Goal: Task Accomplishment & Management: Use online tool/utility

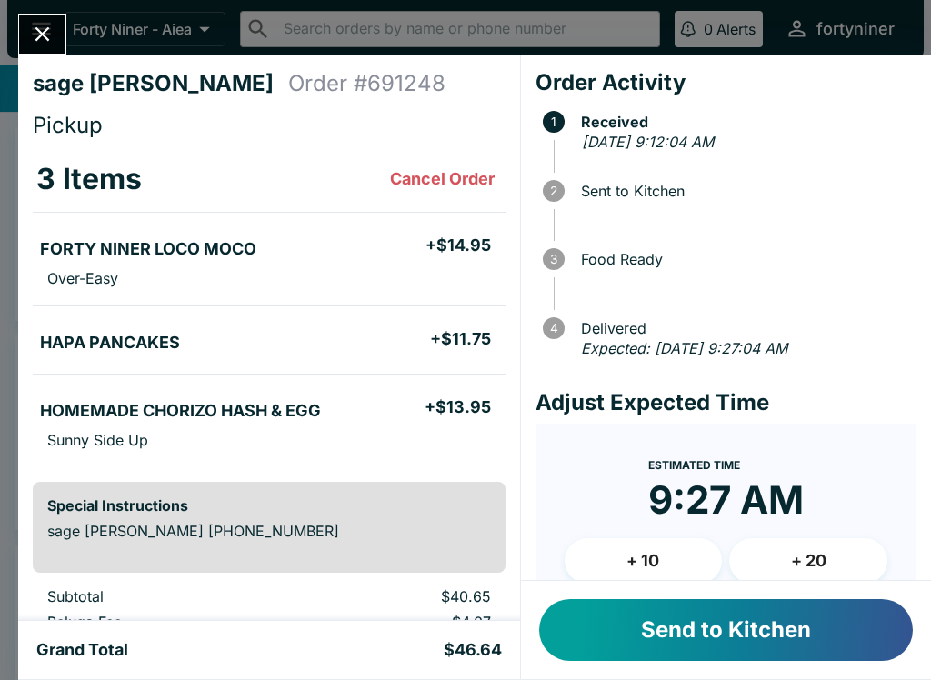
click at [682, 632] on button "Send to Kitchen" at bounding box center [726, 630] width 374 height 62
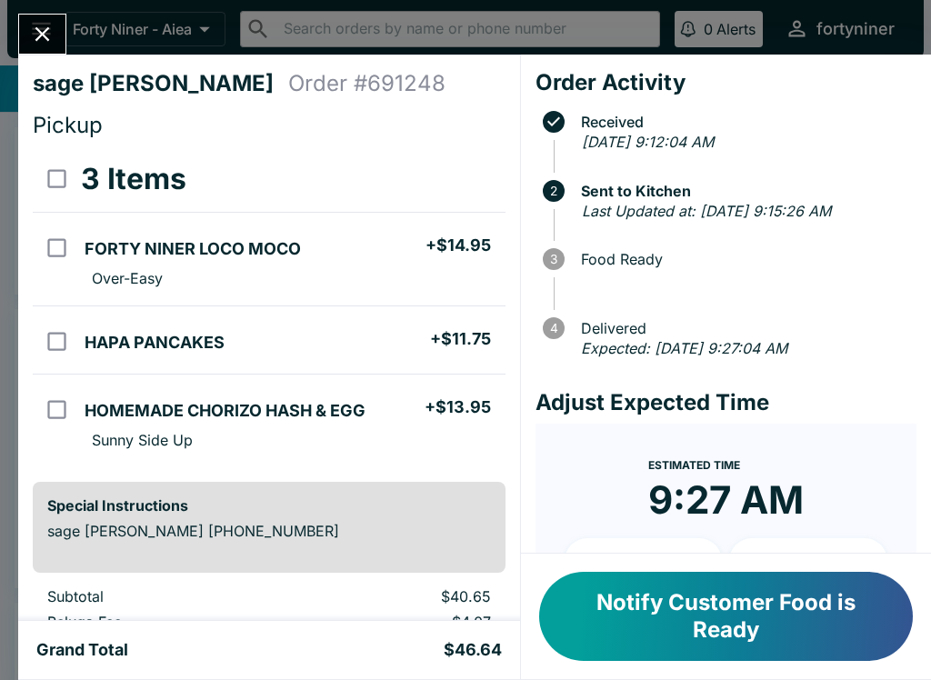
click at [45, 27] on icon "Close" at bounding box center [42, 34] width 25 height 25
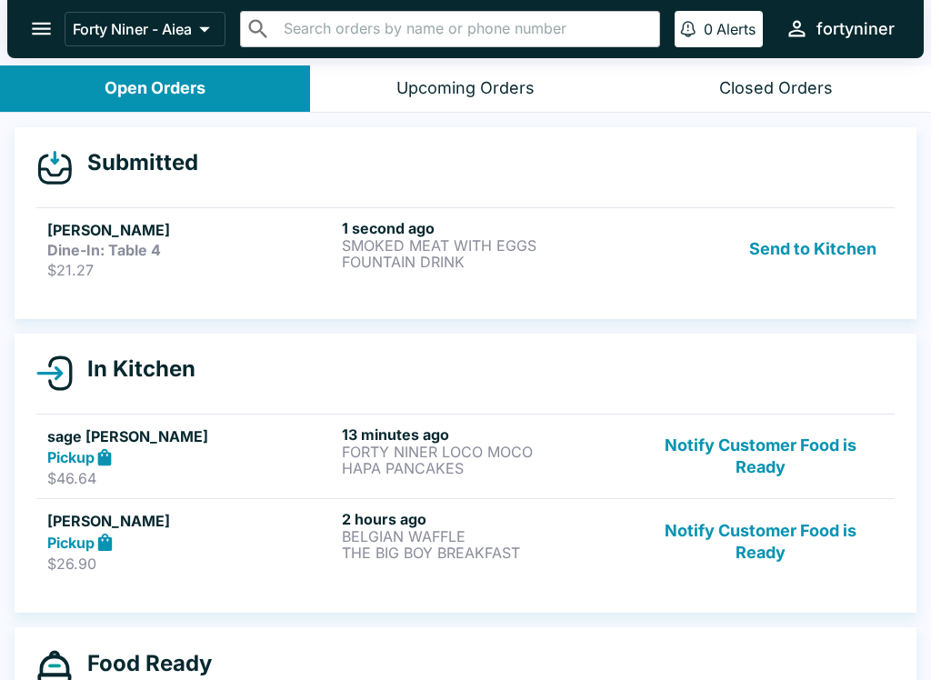
click at [636, 281] on link "[PERSON_NAME] Dine-In: Table 4 $21.27 1 second ago SMOKED MEAT WITH EGGS FOUNTA…" at bounding box center [465, 248] width 858 height 83
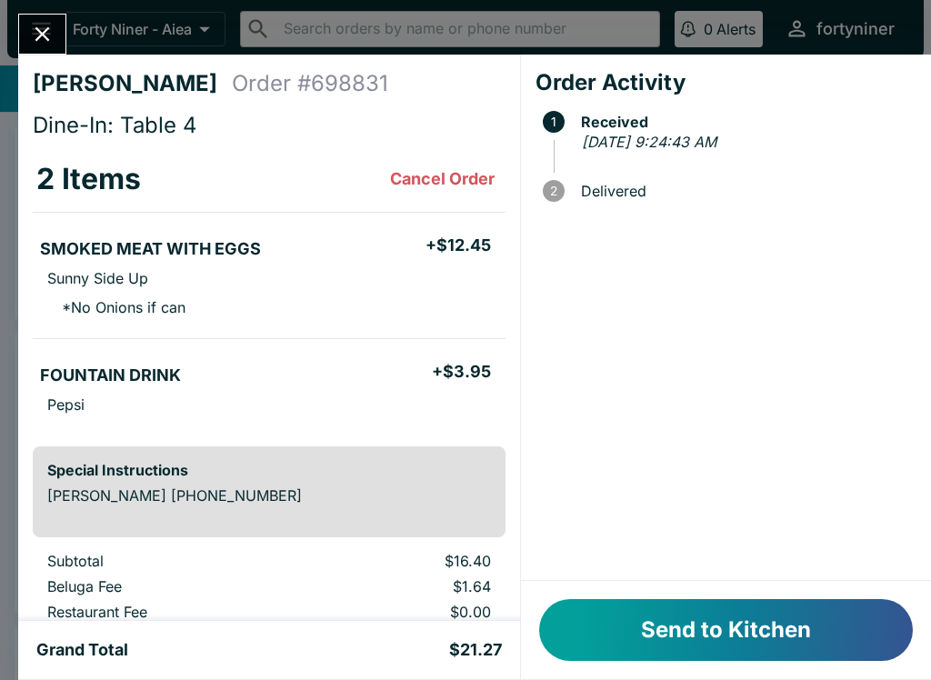
click at [720, 622] on button "Send to Kitchen" at bounding box center [726, 630] width 374 height 62
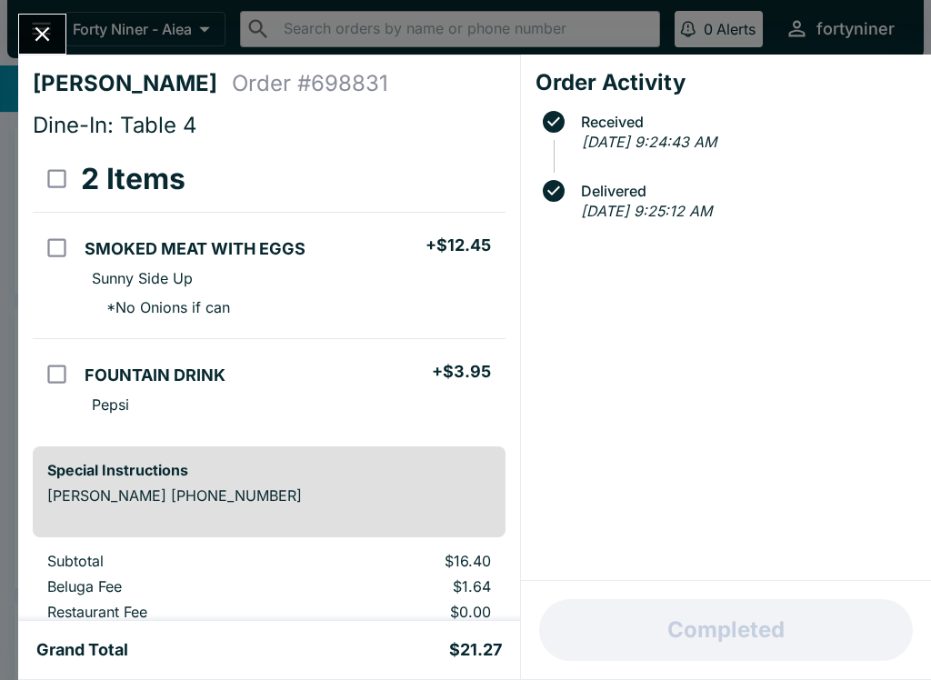
click at [29, 20] on button "Close" at bounding box center [42, 34] width 46 height 39
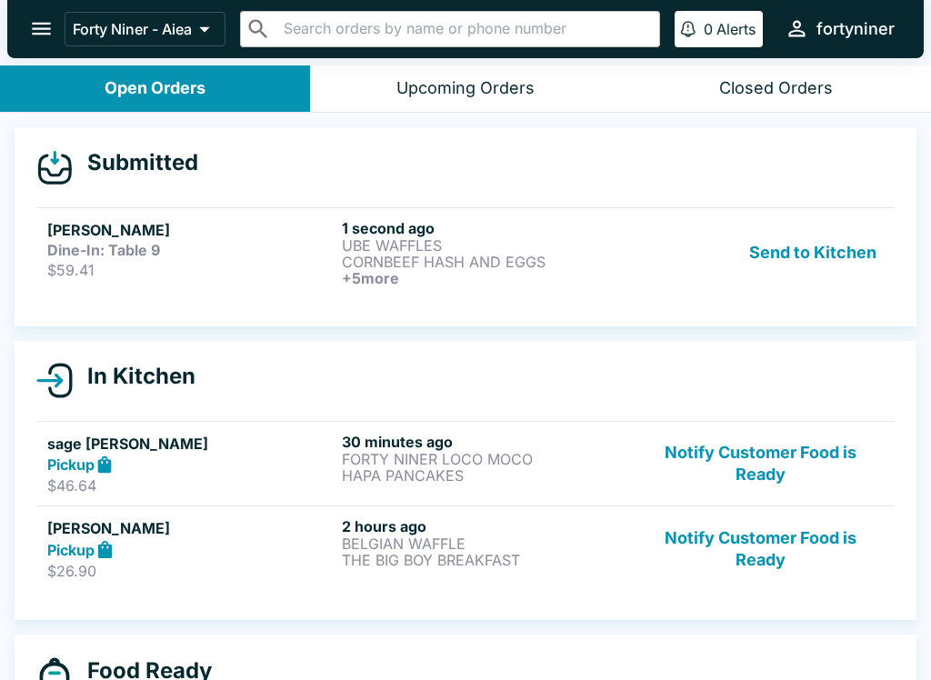
click at [597, 291] on link "[PERSON_NAME] Dine-In: Table 9 $59.41 1 second ago UBE WAFFLES CORNBEEF HASH AN…" at bounding box center [465, 252] width 858 height 90
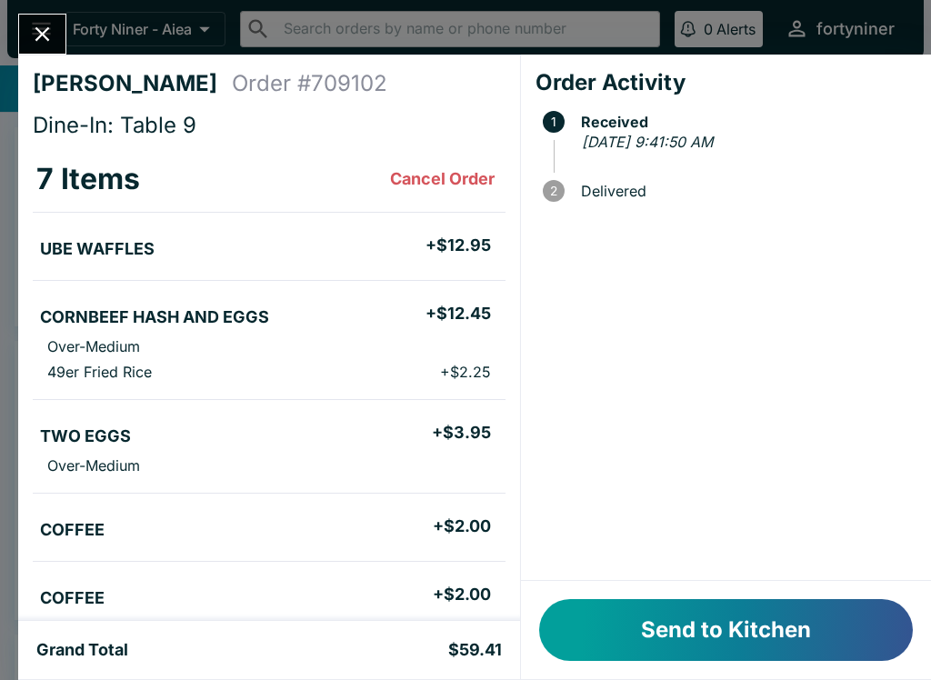
click at [719, 623] on button "Send to Kitchen" at bounding box center [726, 630] width 374 height 62
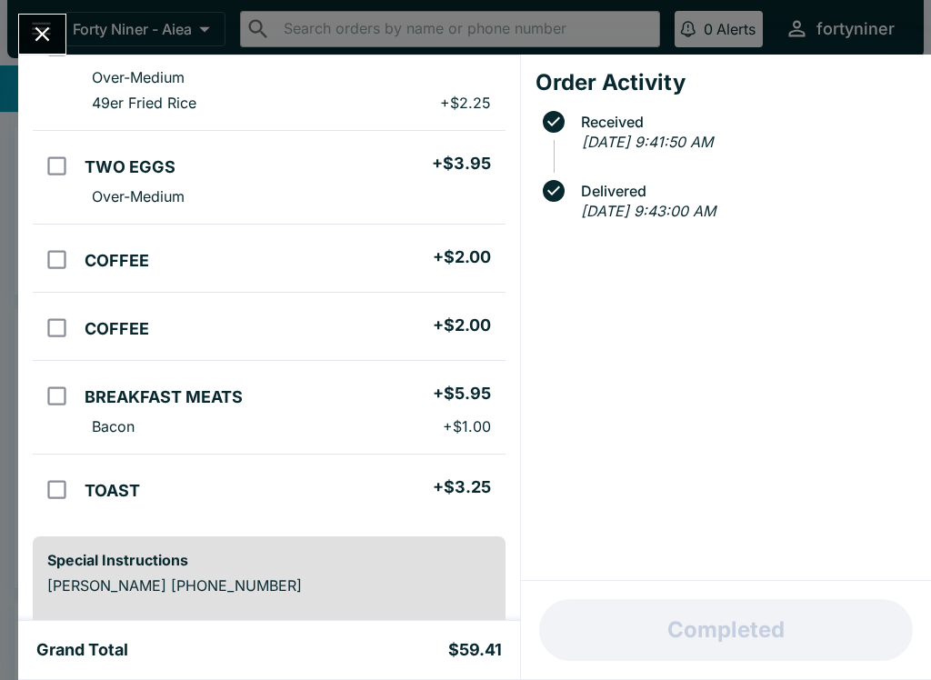
scroll to position [270, 0]
click at [31, 25] on icon "Close" at bounding box center [42, 34] width 25 height 25
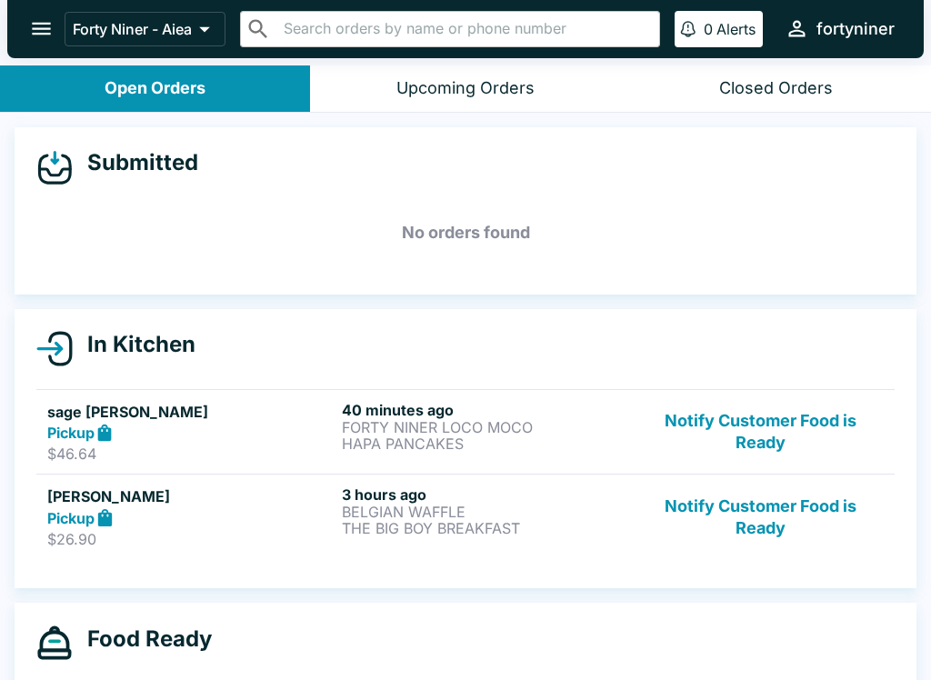
click at [742, 512] on button "Notify Customer Food is Ready" at bounding box center [760, 517] width 246 height 63
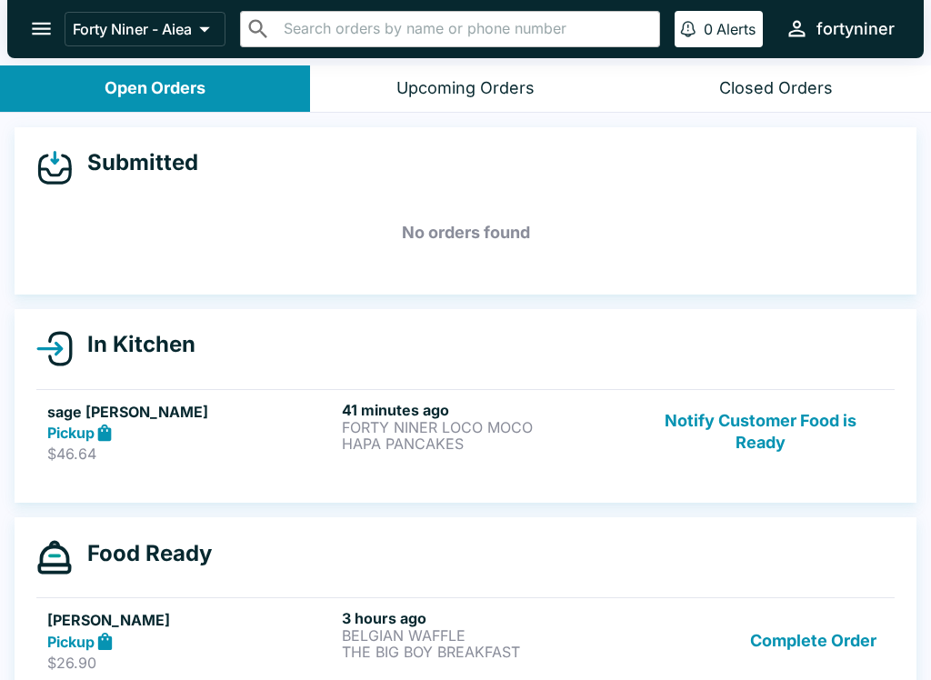
click at [740, 406] on button "Notify Customer Food is Ready" at bounding box center [760, 432] width 246 height 63
